Goal: Task Accomplishment & Management: Manage account settings

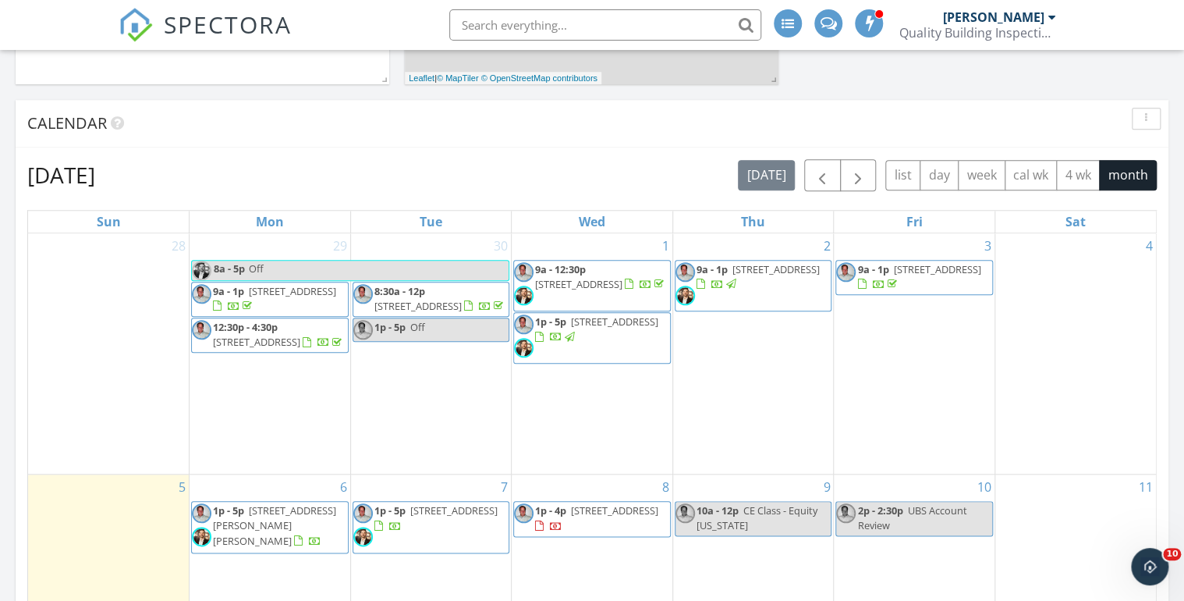
scroll to position [811, 0]
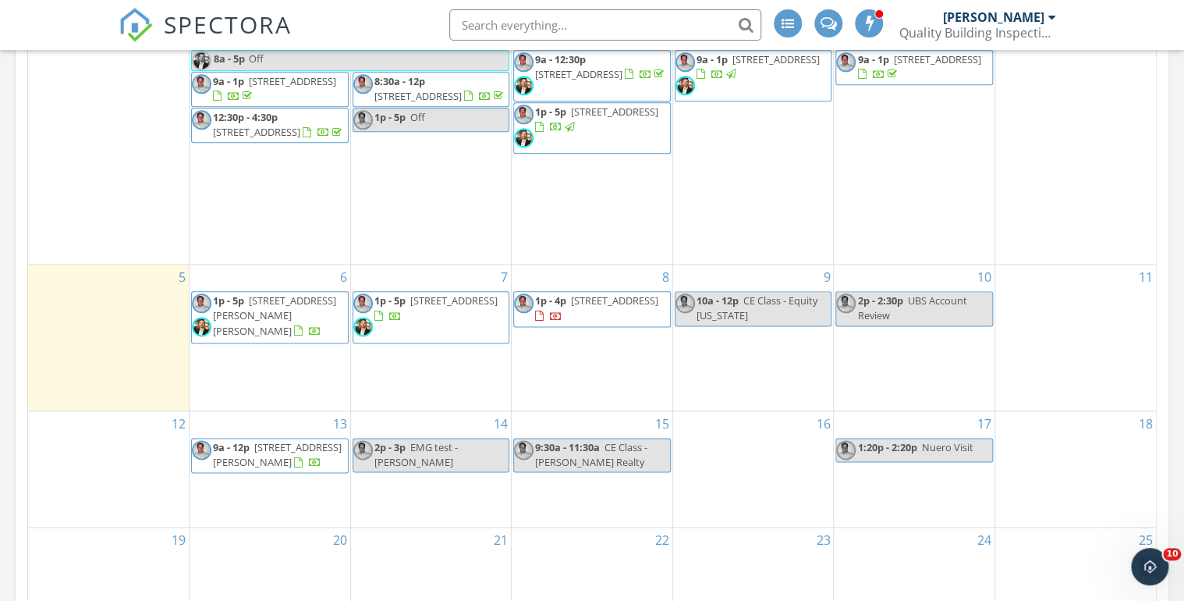
scroll to position [874, 0]
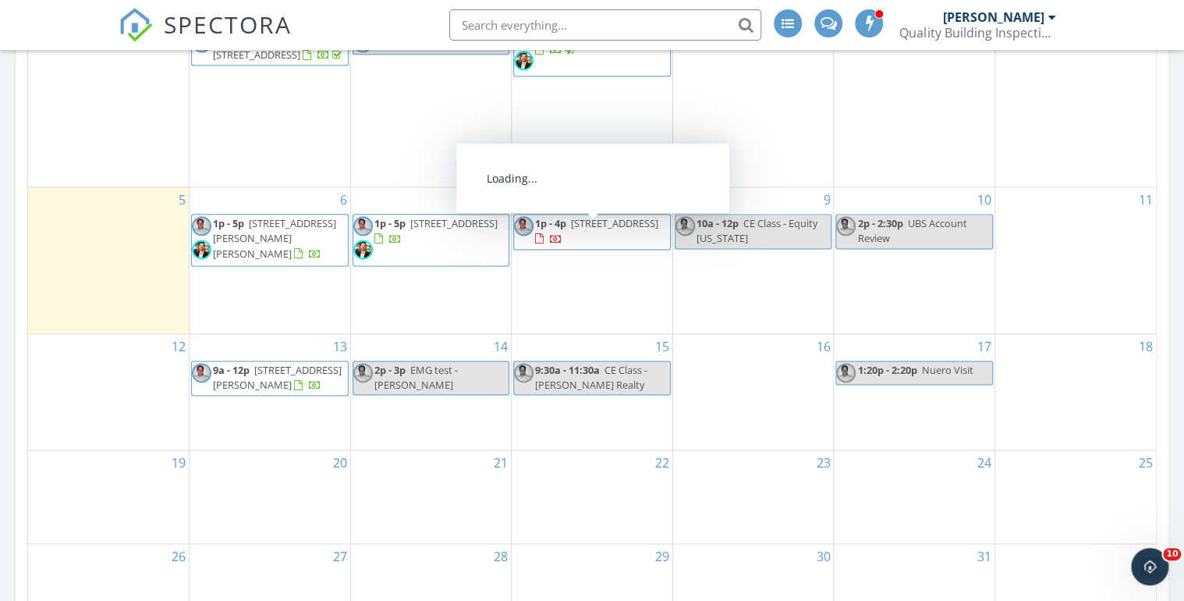
click at [587, 230] on span "[STREET_ADDRESS]" at bounding box center [614, 223] width 87 height 14
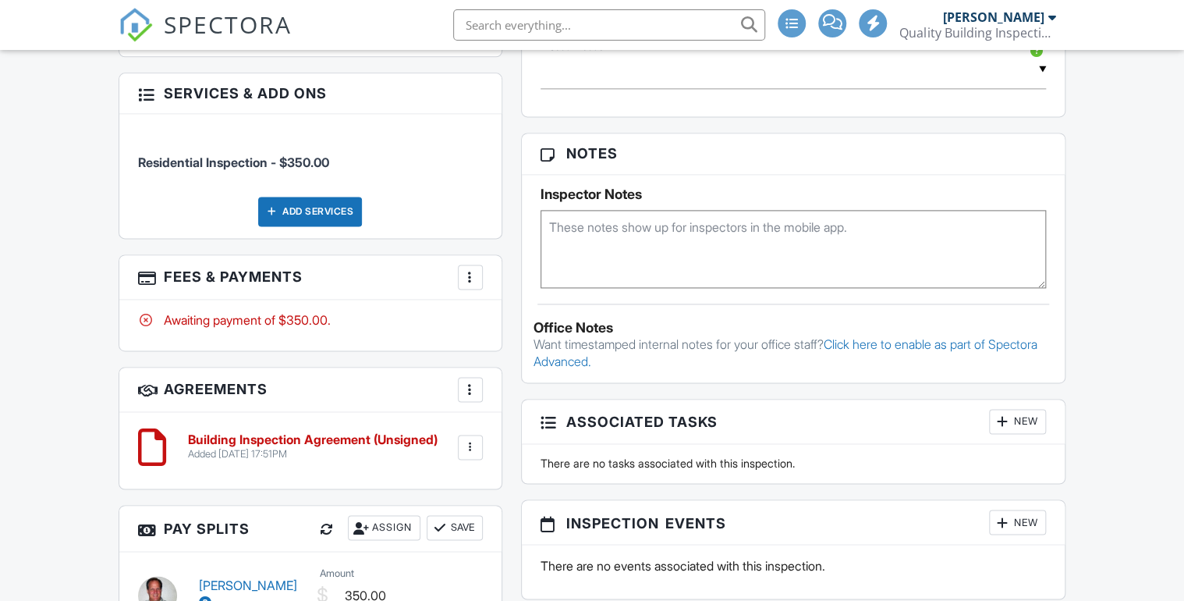
scroll to position [999, 0]
click at [566, 234] on textarea at bounding box center [794, 249] width 506 height 78
paste textarea "LB - 0922"
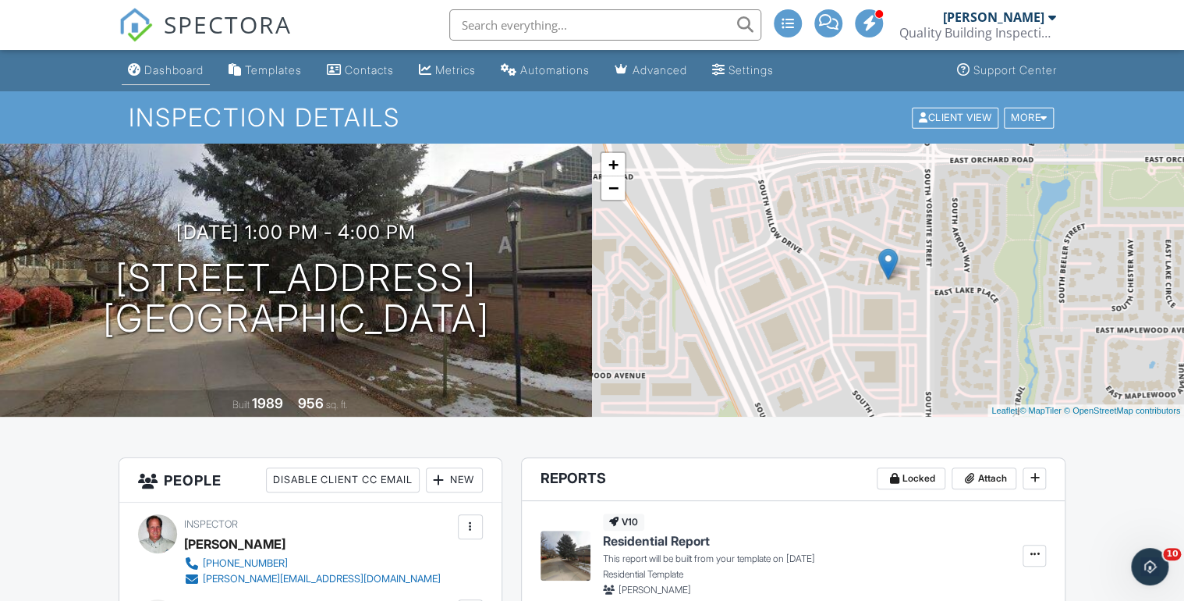
type textarea "LB - 0922"
click at [172, 69] on div "Dashboard" at bounding box center [173, 69] width 59 height 13
